Goal: Information Seeking & Learning: Learn about a topic

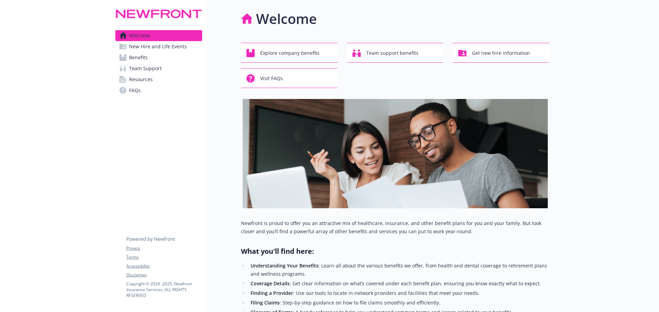
click at [133, 57] on span "Benefits" at bounding box center [138, 57] width 19 height 11
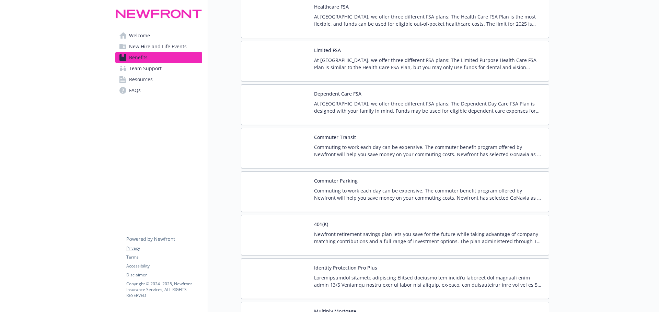
scroll to position [1166, 0]
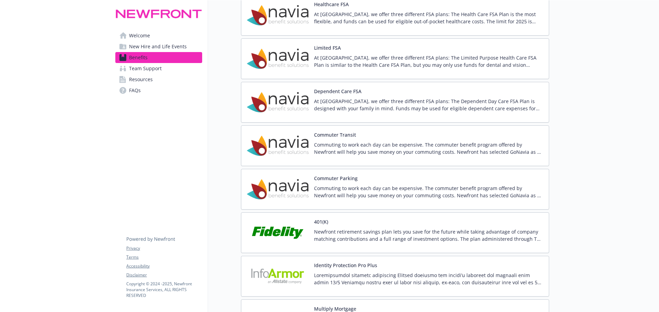
click at [287, 232] on img at bounding box center [278, 232] width 62 height 29
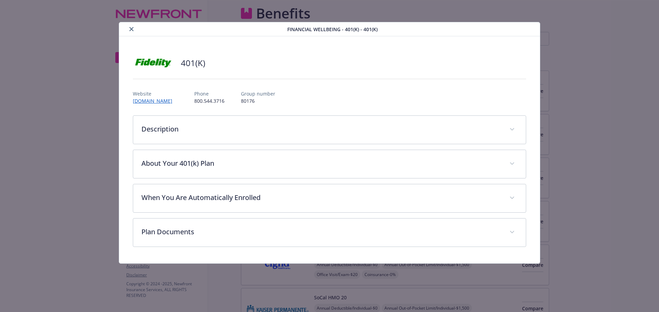
scroll to position [1166, 0]
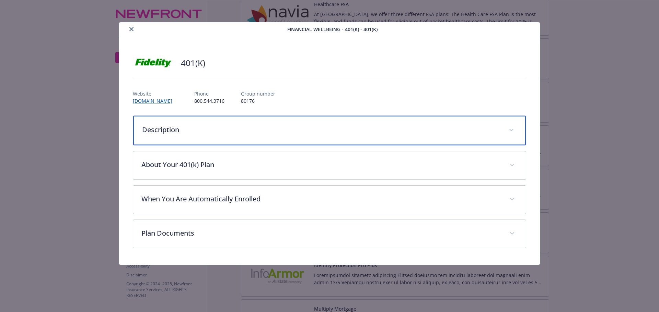
click at [194, 130] on p "Description" at bounding box center [321, 130] width 358 height 10
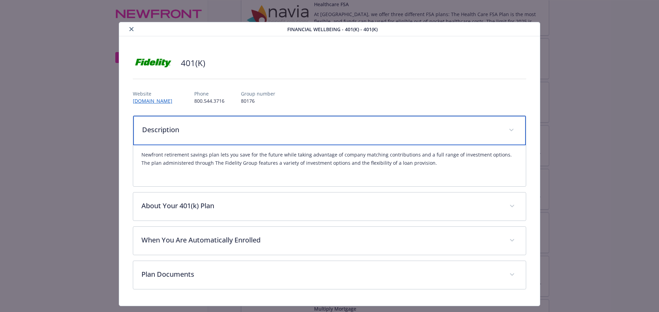
click at [219, 125] on p "Description" at bounding box center [321, 130] width 358 height 10
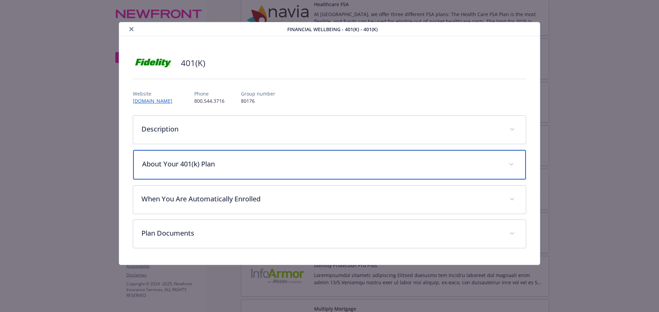
click at [228, 163] on p "About Your 401(k) Plan" at bounding box center [321, 164] width 358 height 10
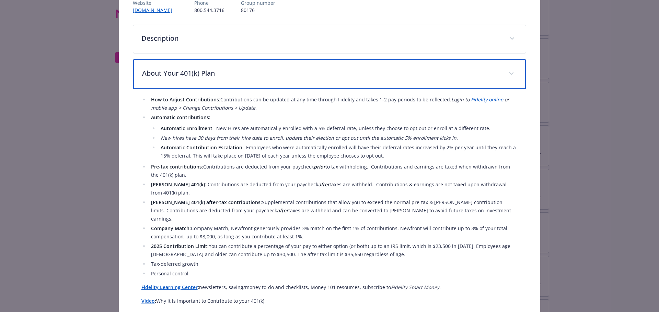
scroll to position [103, 0]
